Goal: Task Accomplishment & Management: Complete application form

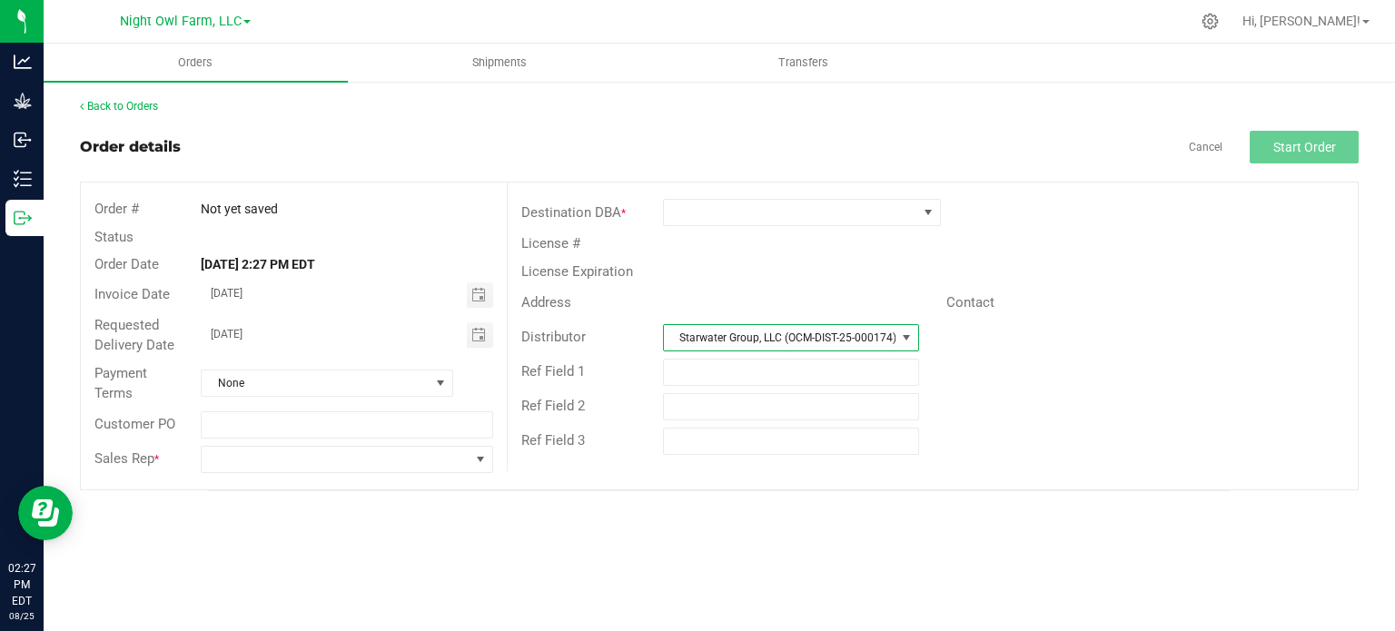
click at [909, 337] on span at bounding box center [906, 337] width 15 height 15
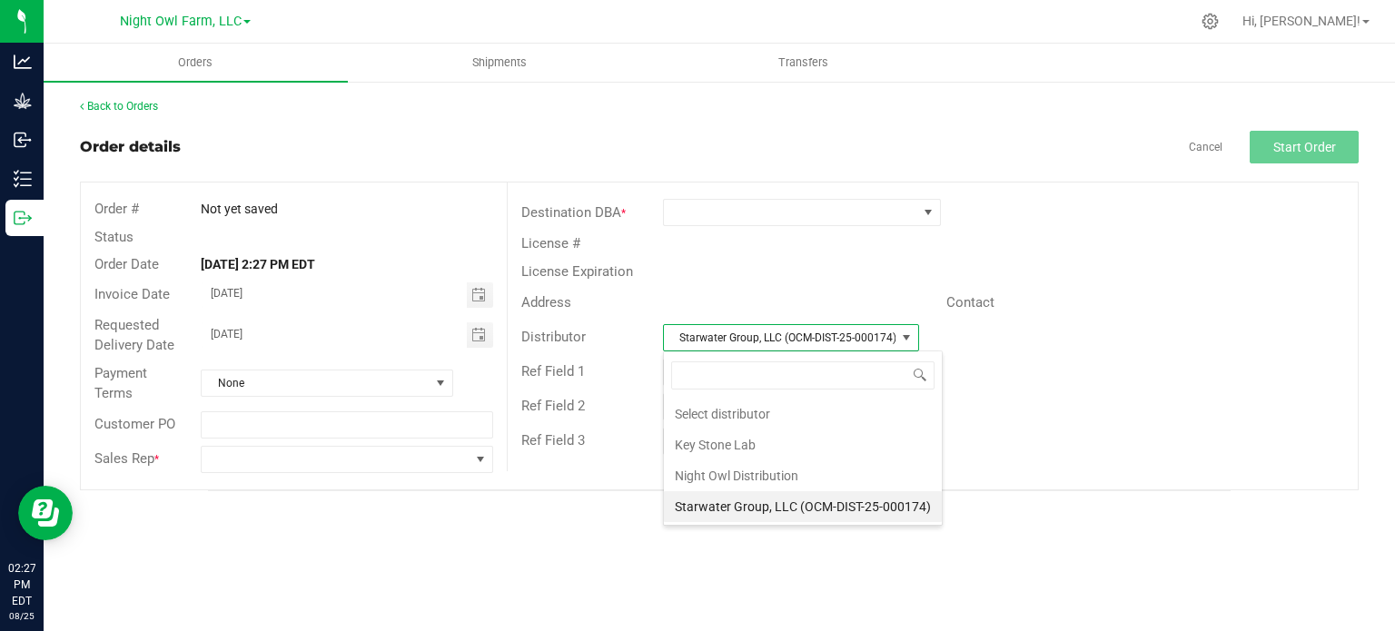
scroll to position [26, 256]
click at [721, 478] on li "Night Owl Distribution" at bounding box center [803, 475] width 278 height 31
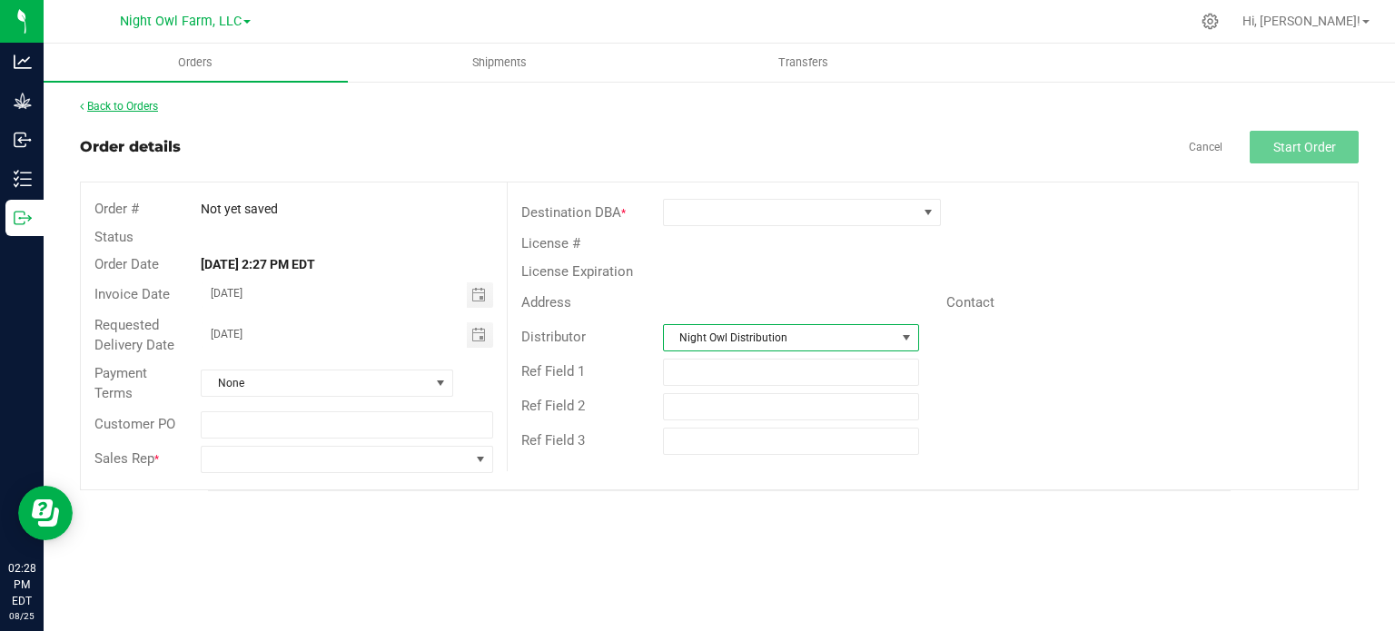
click at [120, 105] on link "Back to Orders" at bounding box center [119, 106] width 78 height 13
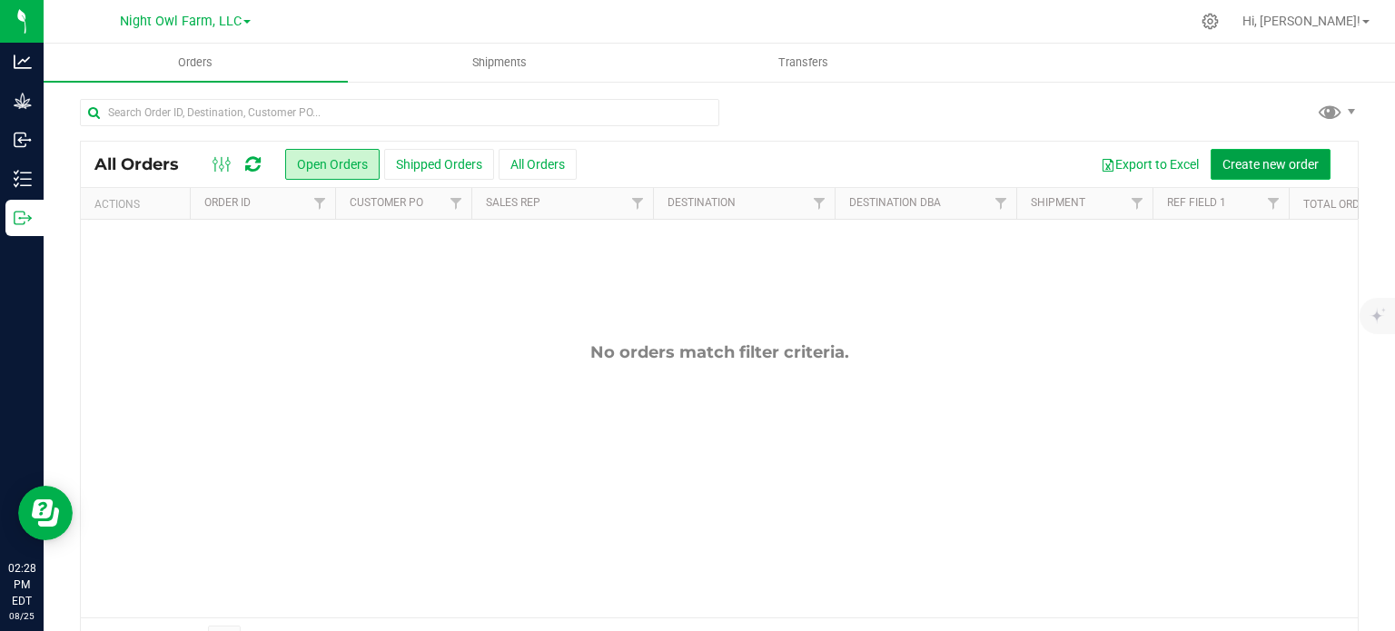
click at [1285, 167] on span "Create new order" at bounding box center [1270, 164] width 96 height 15
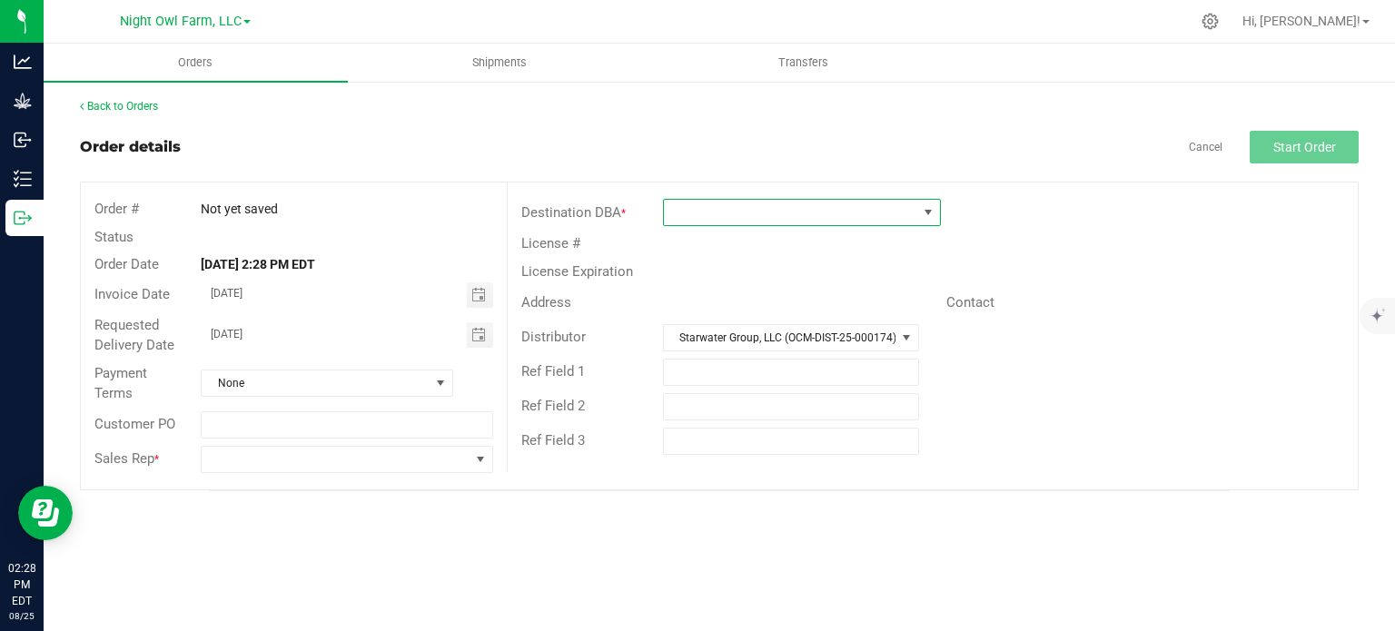
click at [807, 219] on span at bounding box center [790, 212] width 253 height 25
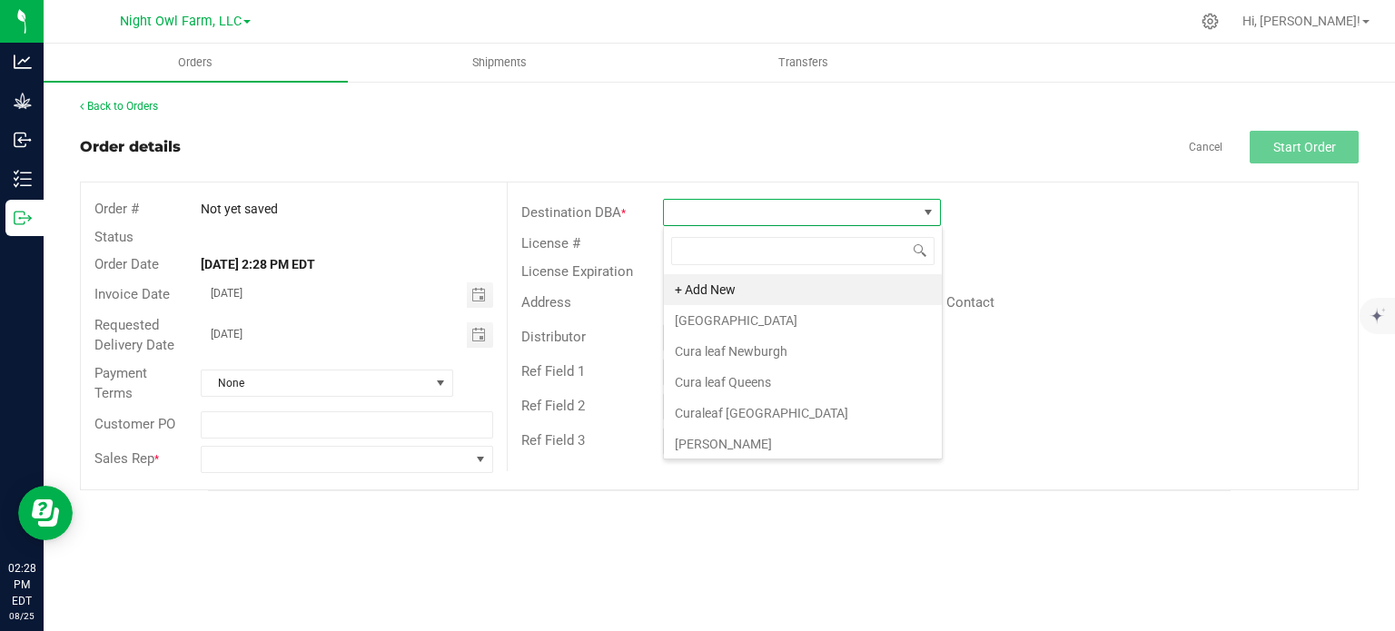
scroll to position [26, 278]
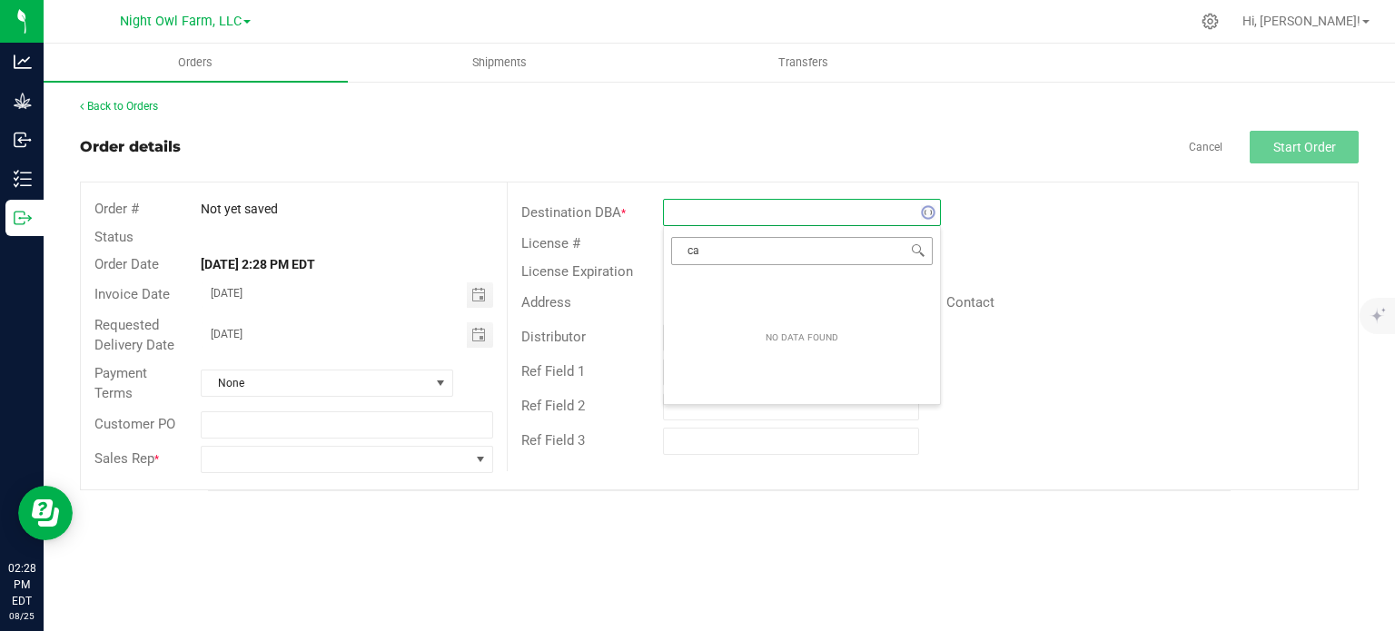
type input "c"
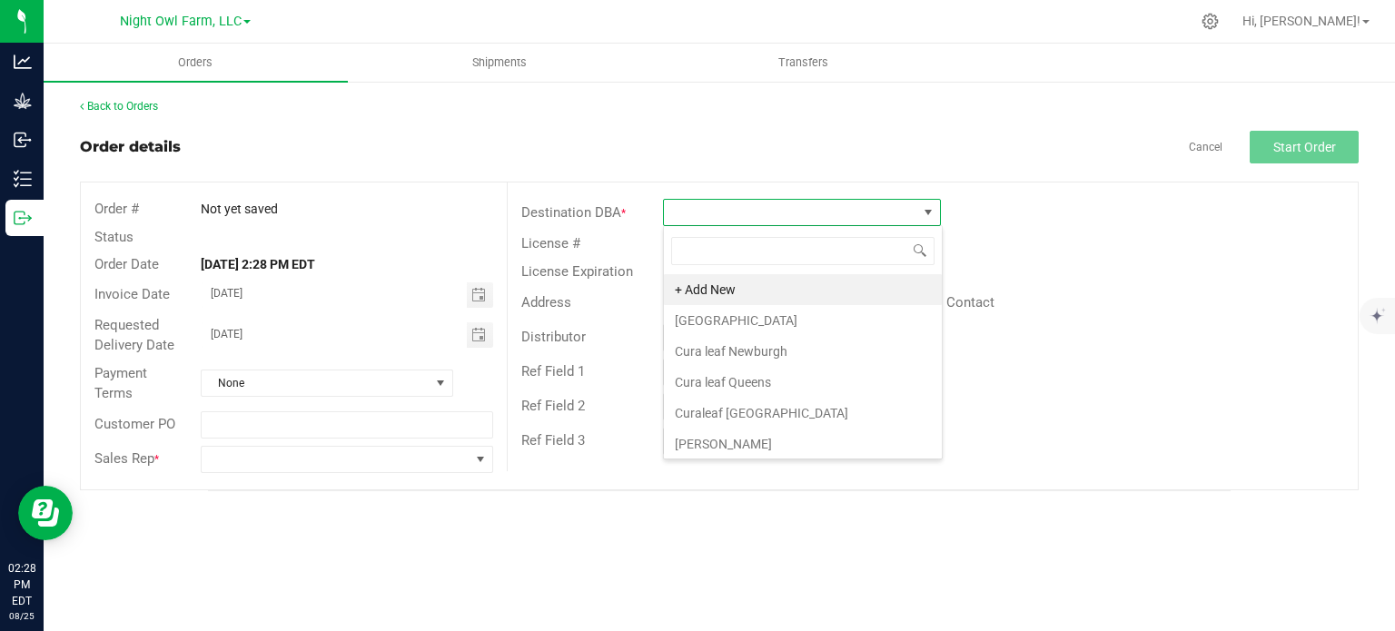
click at [247, 184] on div "Order # Not yet saved Status Order Date [DATE] 2:28 PM EDT Invoice Date [DATE] …" at bounding box center [294, 335] width 426 height 307
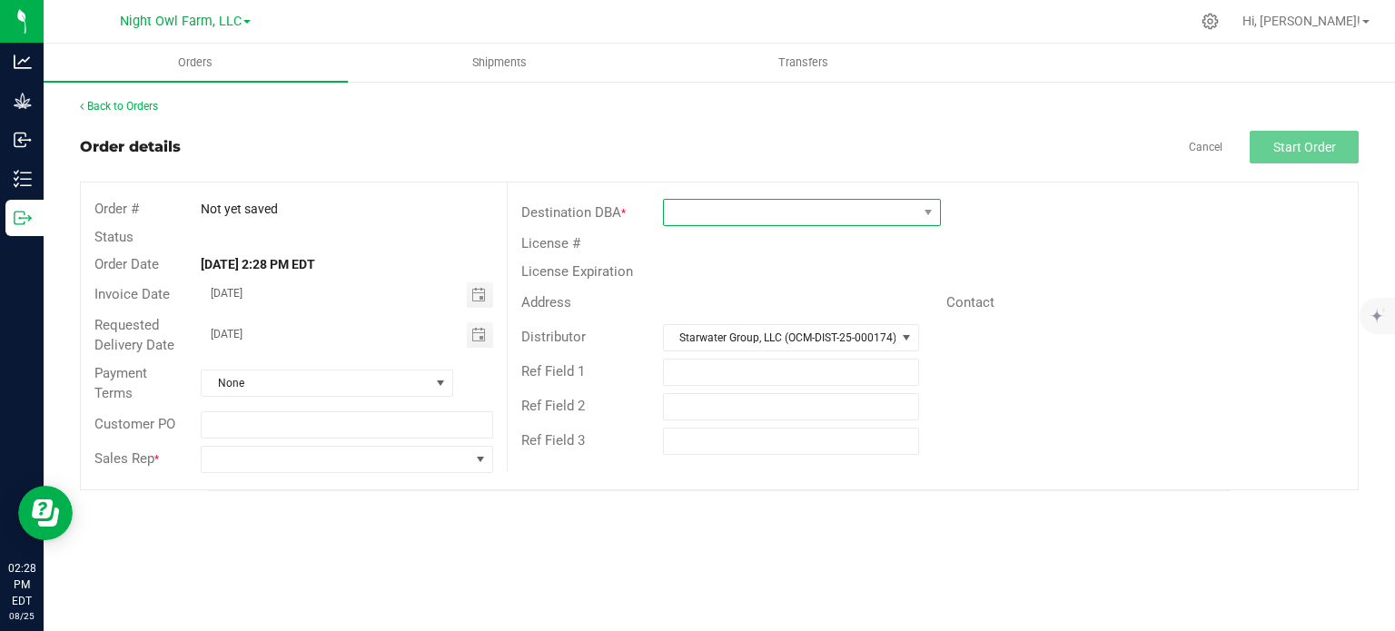
click at [695, 219] on span at bounding box center [790, 212] width 253 height 25
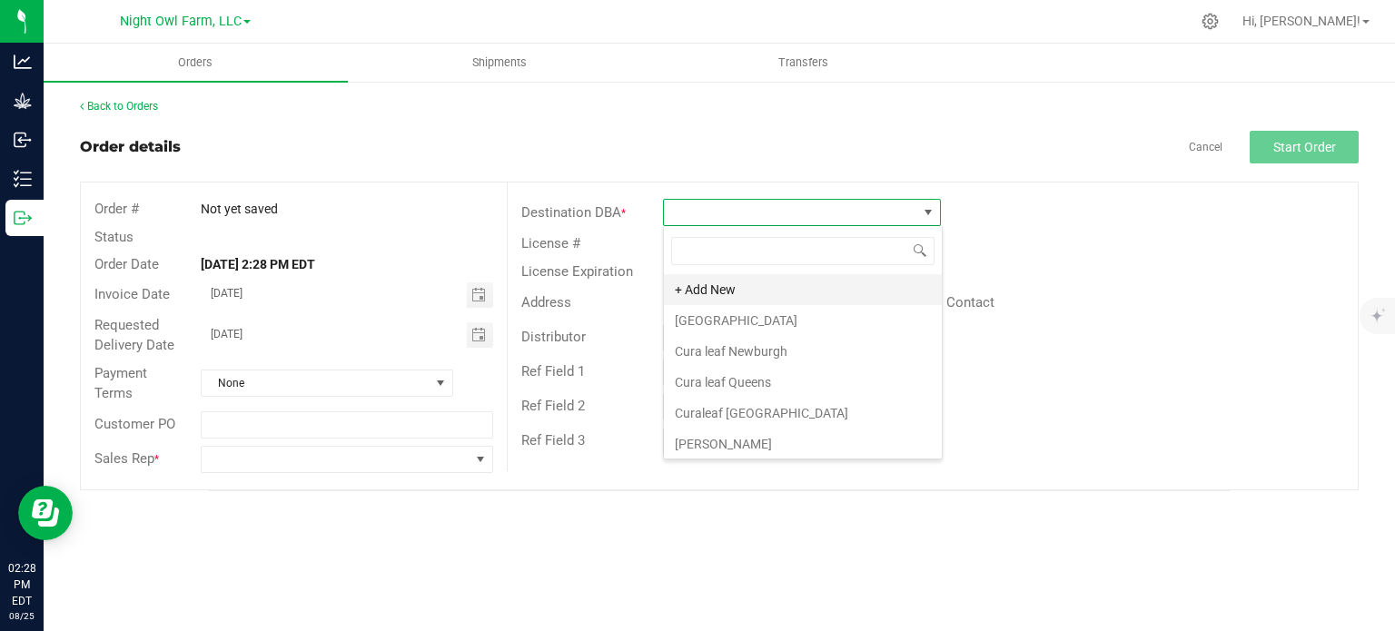
click at [704, 293] on li "+ Add New" at bounding box center [803, 289] width 278 height 31
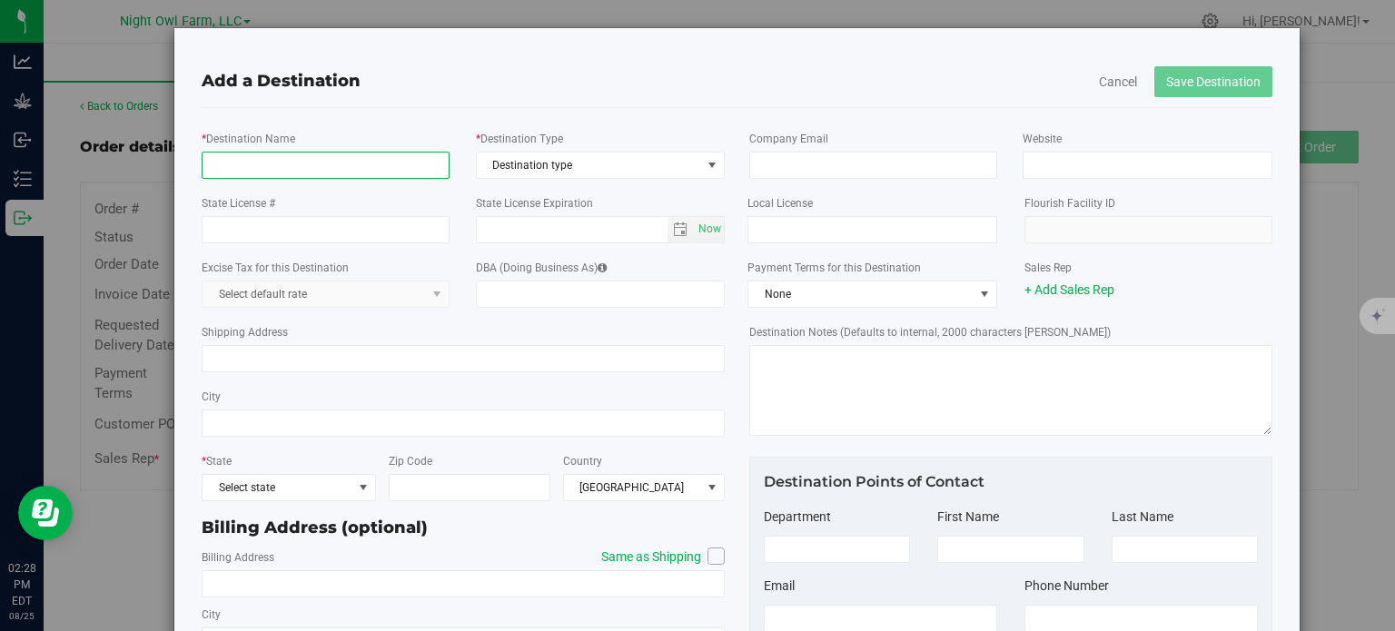
click at [251, 162] on input "* Destination Name" at bounding box center [326, 165] width 248 height 27
type input "[GEOGRAPHIC_DATA]"
click at [571, 165] on span "Destination type" at bounding box center [589, 165] width 224 height 25
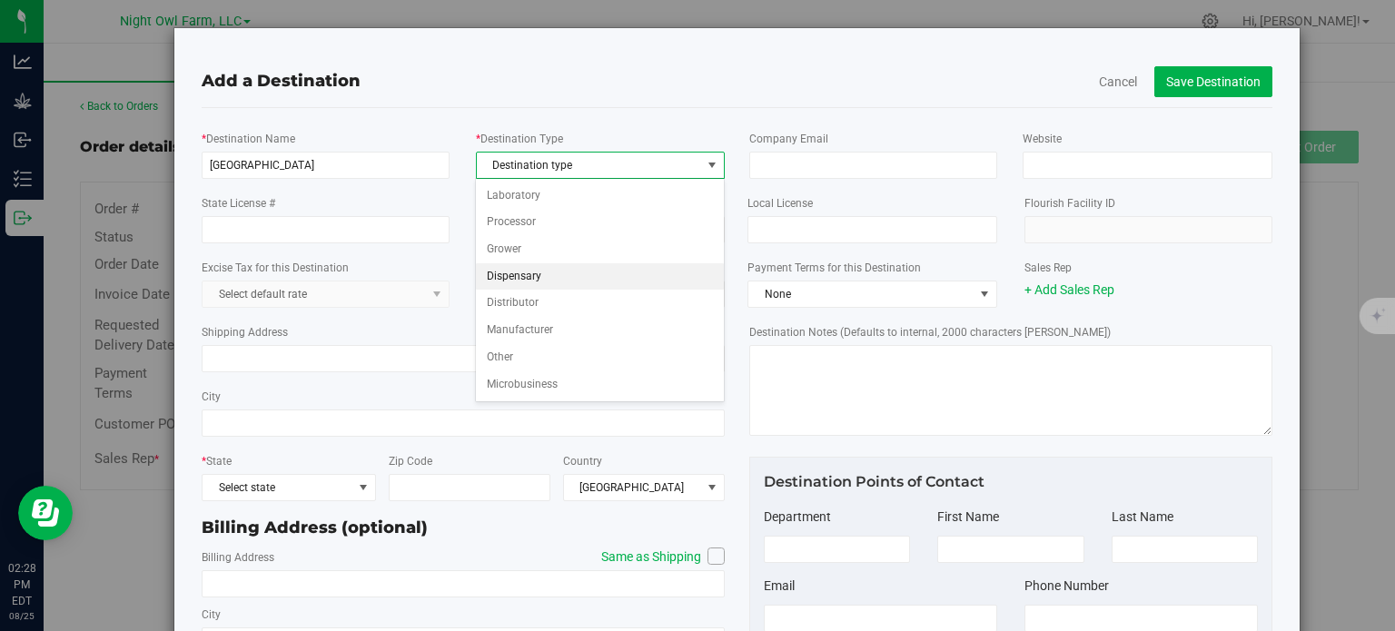
click at [547, 284] on li "Dispensary" at bounding box center [600, 276] width 248 height 27
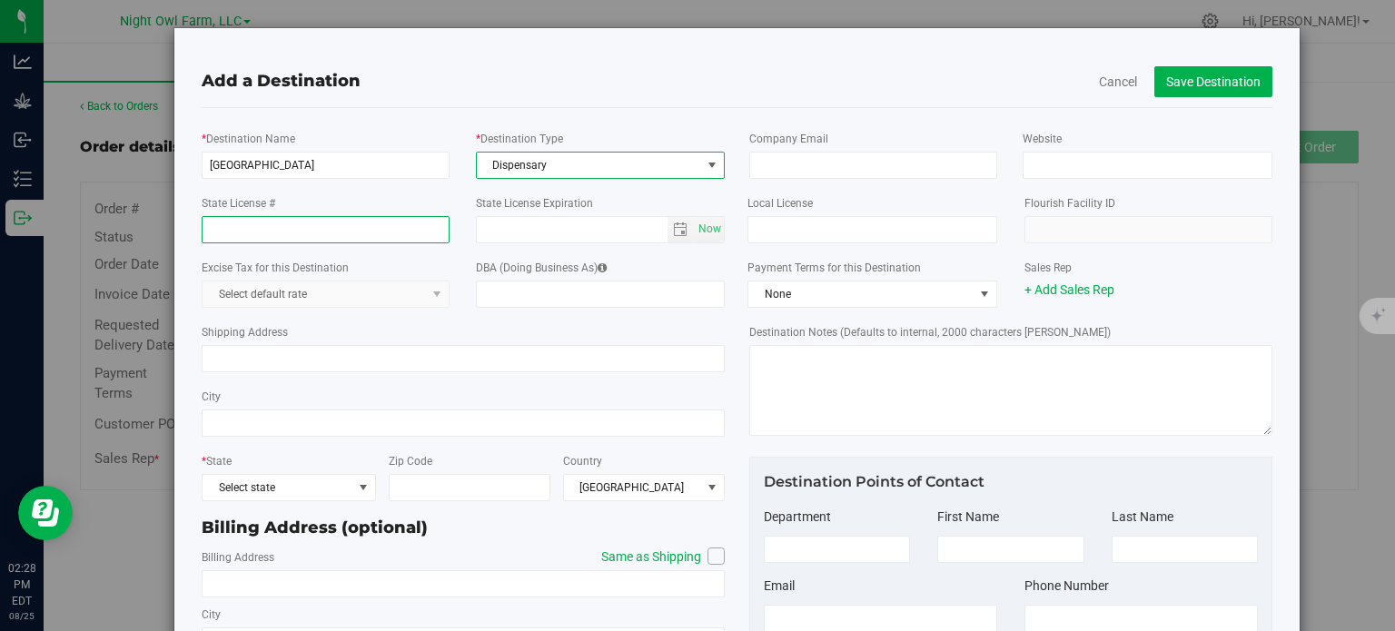
click at [288, 233] on input "State License #" at bounding box center [326, 229] width 248 height 27
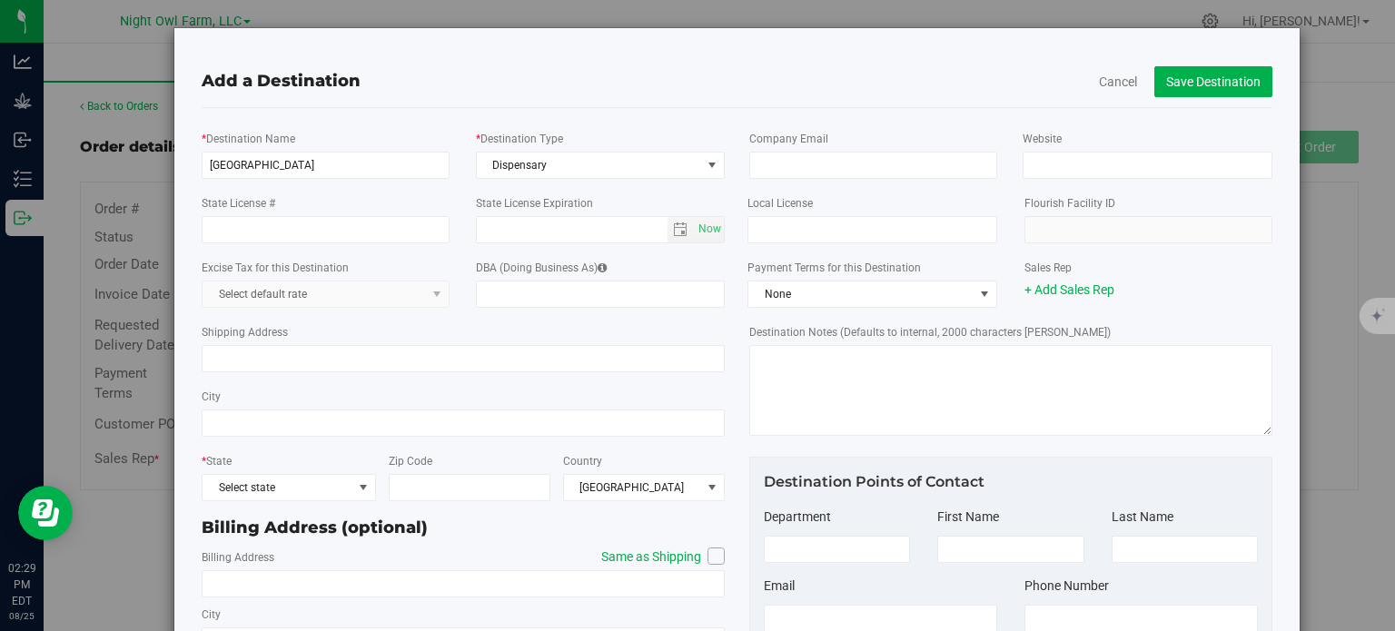
click at [286, 297] on kendo-dropdownlist "Select default rate" at bounding box center [326, 294] width 248 height 27
click at [436, 298] on kendo-dropdownlist "Select default rate" at bounding box center [326, 294] width 248 height 27
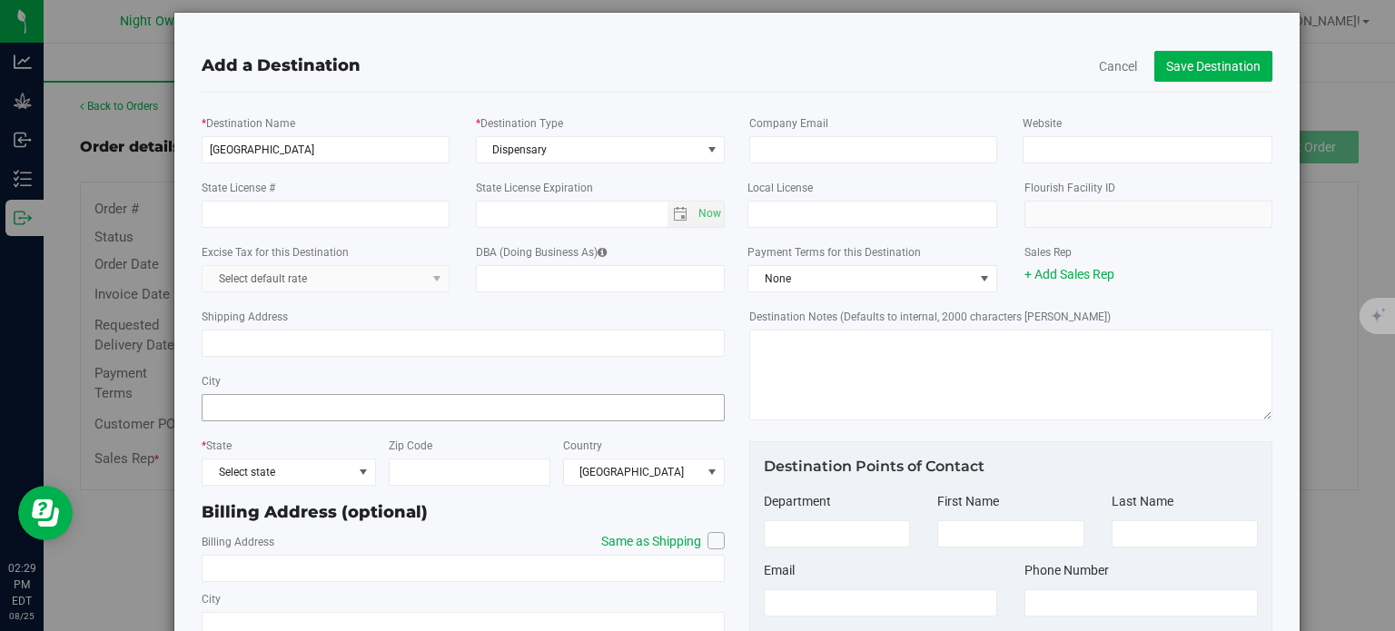
scroll to position [0, 0]
